Goal: Complete application form

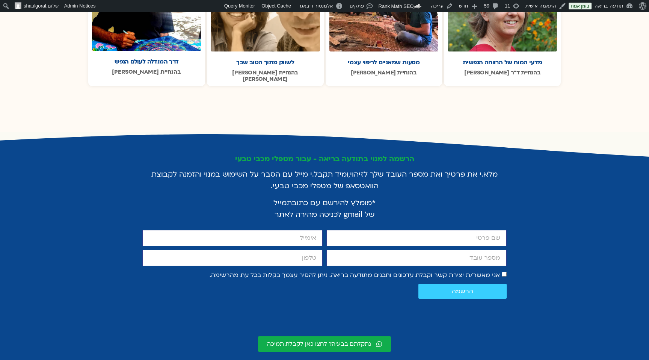
click at [422, 212] on div "מלא.י את פרטיך ואת מספר העובד שלך לזיהוי, ומיד תקבל.י מייל עם הסבר על השימוש במ…" at bounding box center [324, 198] width 364 height 57
click at [422, 230] on input "firstname" at bounding box center [416, 238] width 180 height 16
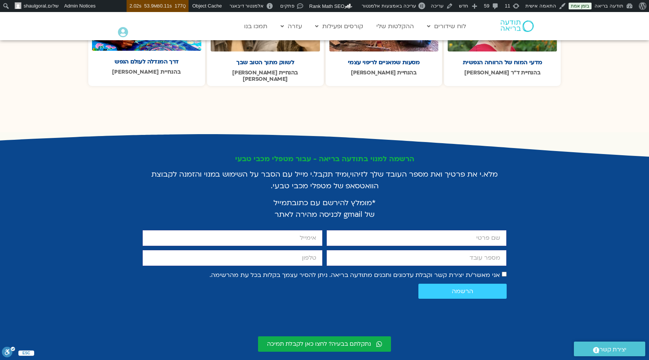
scroll to position [1325, 0]
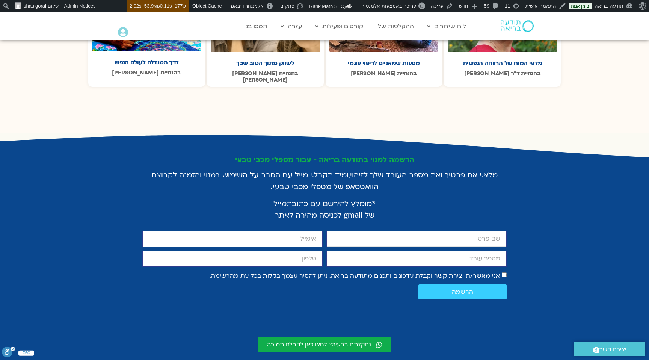
click at [422, 230] on input "firstname" at bounding box center [416, 238] width 180 height 16
type input "שאול"
click at [273, 230] on input "email" at bounding box center [232, 238] width 180 height 16
type input "shaulgo+test2@gmail.com"
click at [351, 250] on input "מספר עובד" at bounding box center [416, 258] width 180 height 16
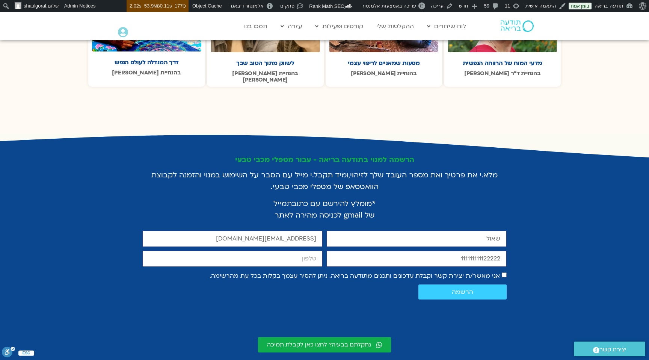
type input "111111111122222"
click at [256, 250] on input "cellphone" at bounding box center [232, 258] width 180 height 16
type input "0585858123"
click at [422, 288] on span "הרשמה" at bounding box center [462, 291] width 70 height 7
